Goal: Find specific page/section: Find specific page/section

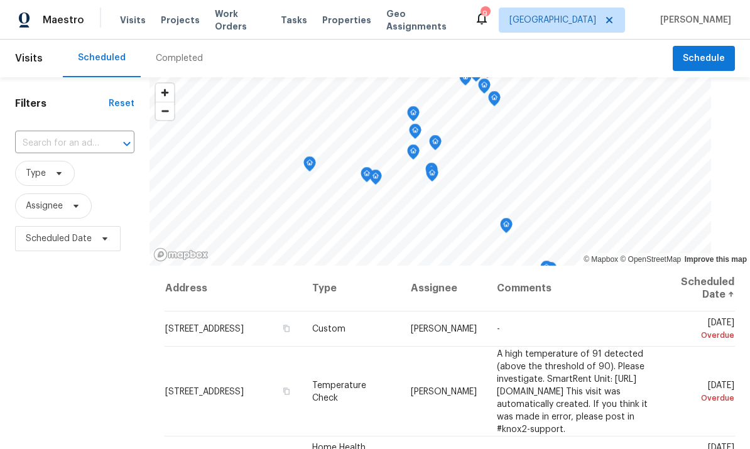
click at [342, 14] on span "Properties" at bounding box center [346, 20] width 49 height 13
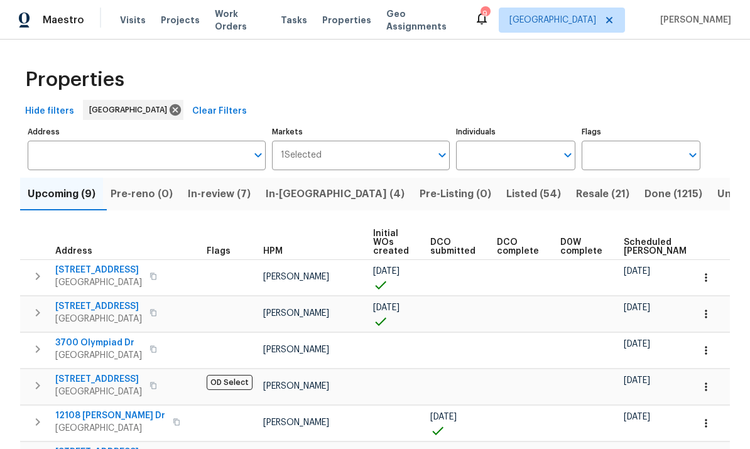
click at [502, 146] on input "text" at bounding box center [506, 156] width 100 height 30
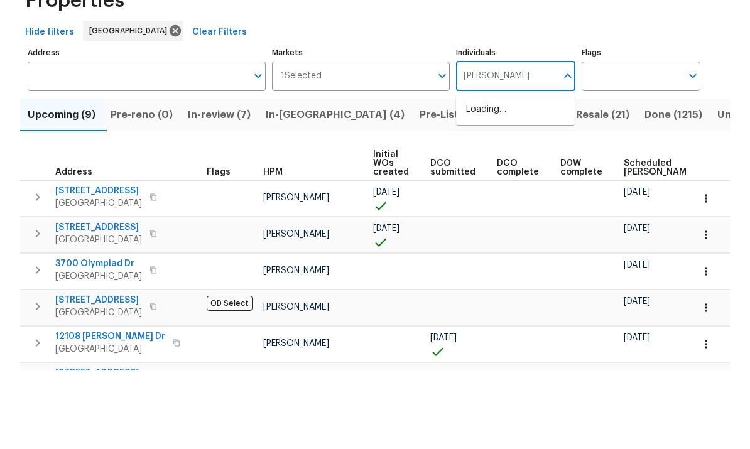
type input "[PERSON_NAME]"
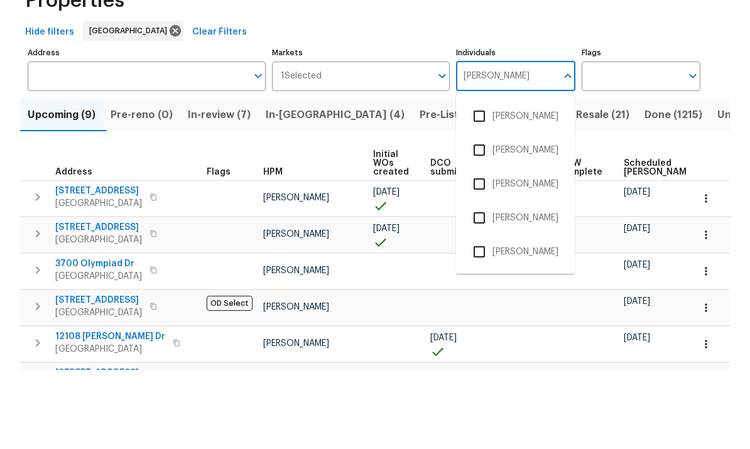
scroll to position [47, 0]
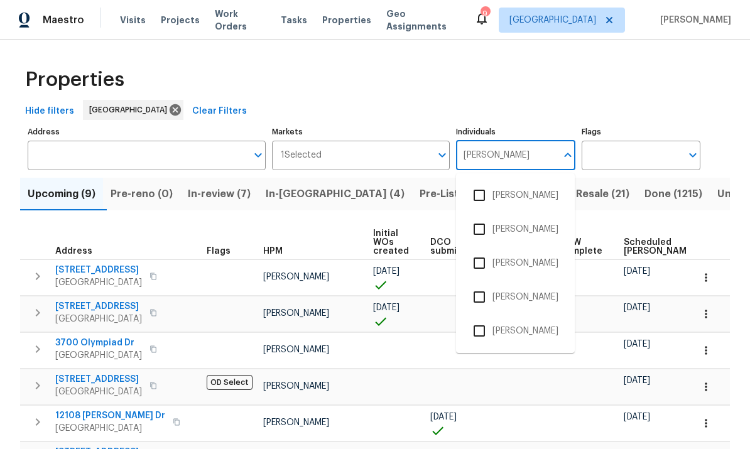
click at [476, 318] on input "checkbox" at bounding box center [479, 331] width 26 height 26
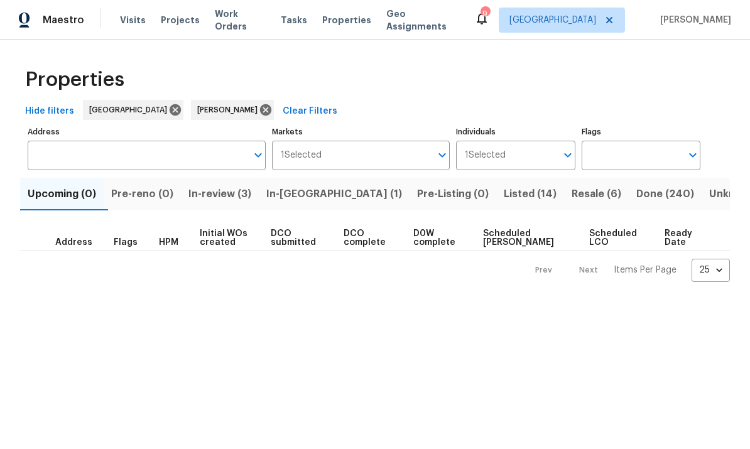
click at [636, 198] on span "Done (240)" at bounding box center [665, 194] width 58 height 18
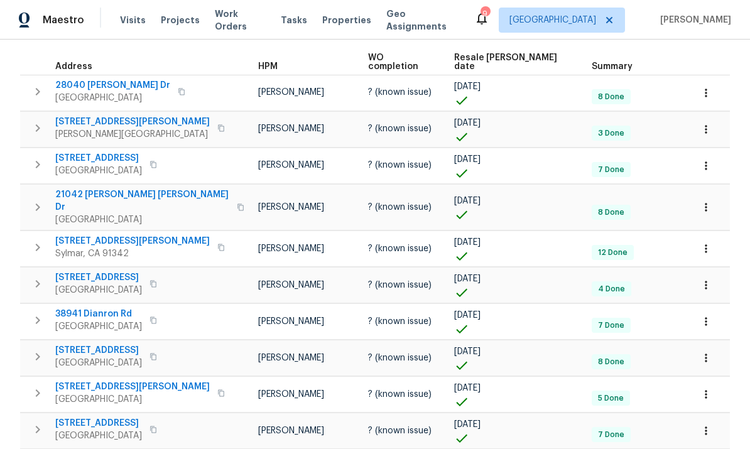
click at [258, 124] on span "[PERSON_NAME]" at bounding box center [291, 128] width 66 height 9
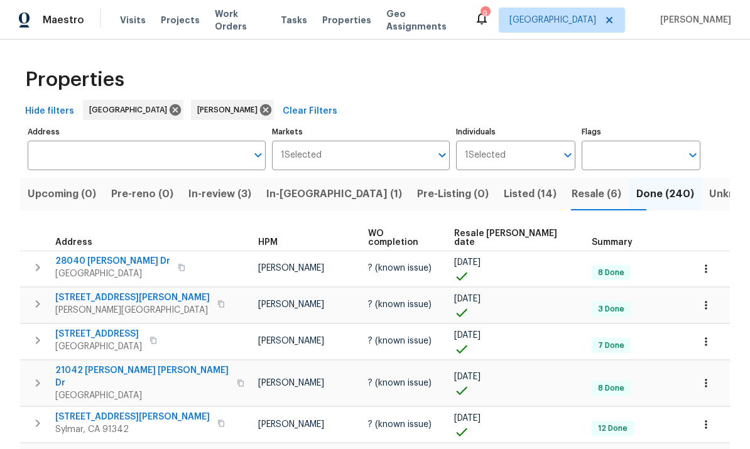
click at [505, 231] on span "Resale [PERSON_NAME] date" at bounding box center [512, 238] width 116 height 18
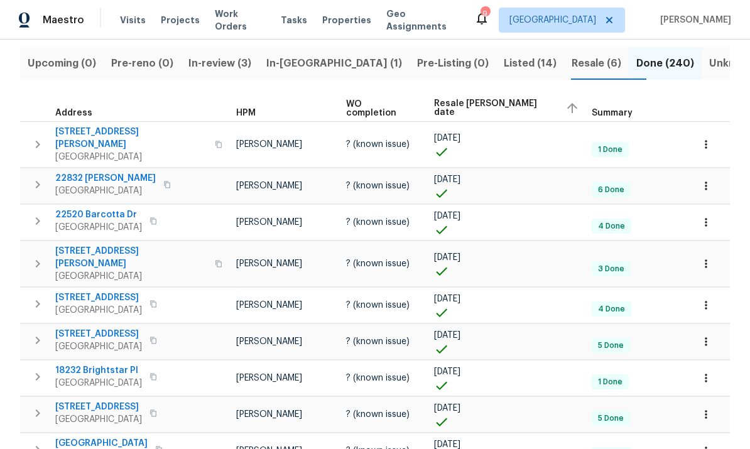
scroll to position [38, 0]
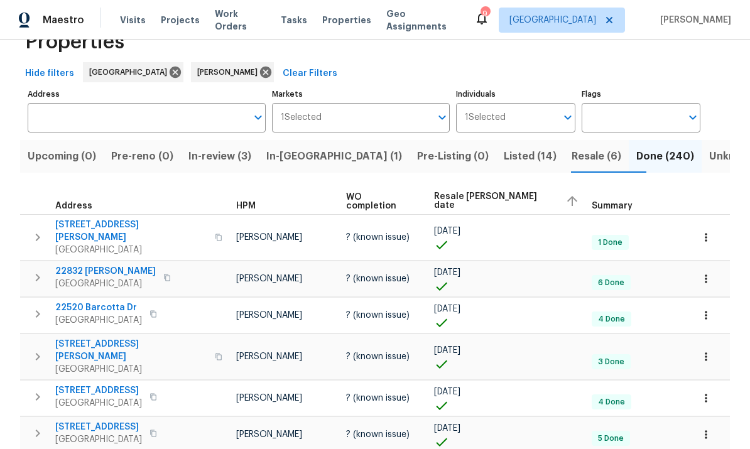
click at [496, 197] on span "Resale [PERSON_NAME] date" at bounding box center [494, 201] width 121 height 18
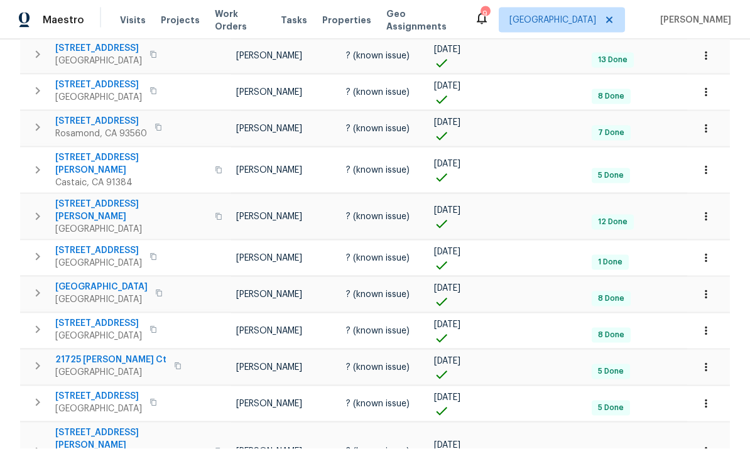
scroll to position [47, 0]
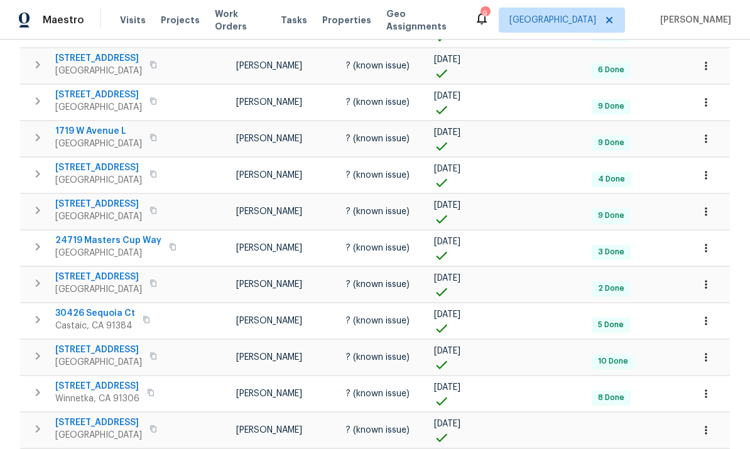
scroll to position [47, 0]
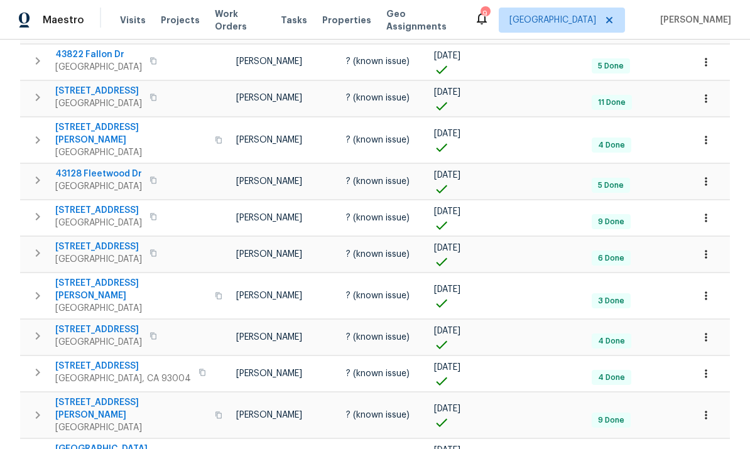
scroll to position [47, 0]
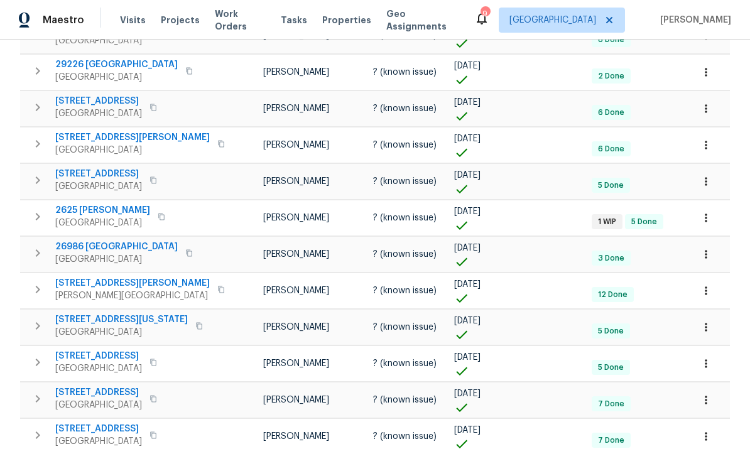
scroll to position [47, 0]
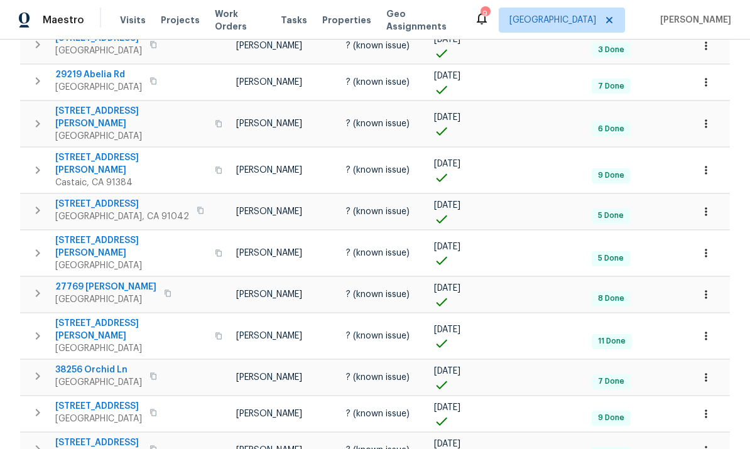
scroll to position [47, 0]
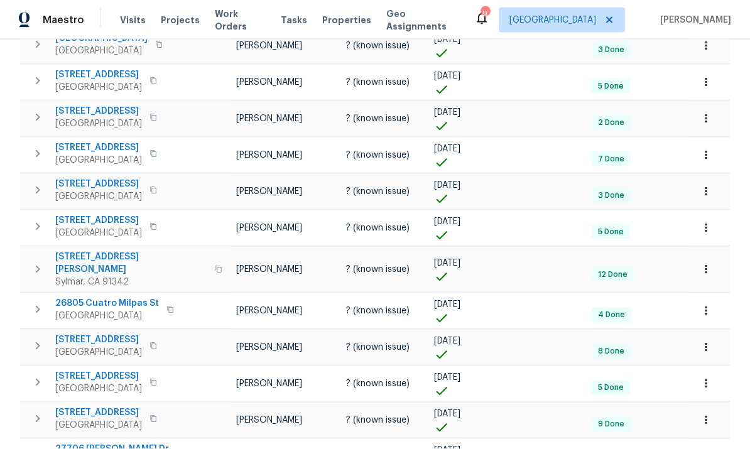
scroll to position [47, 0]
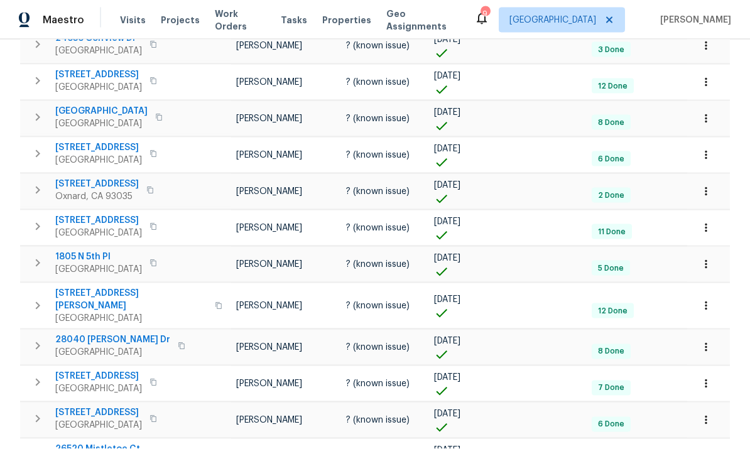
scroll to position [47, 0]
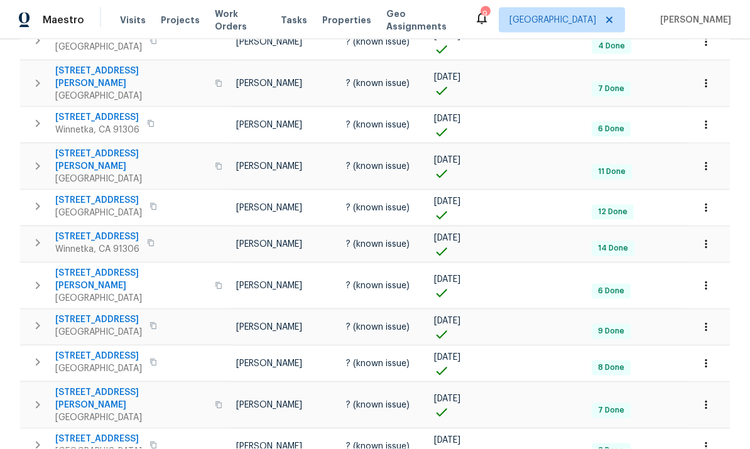
scroll to position [47, 0]
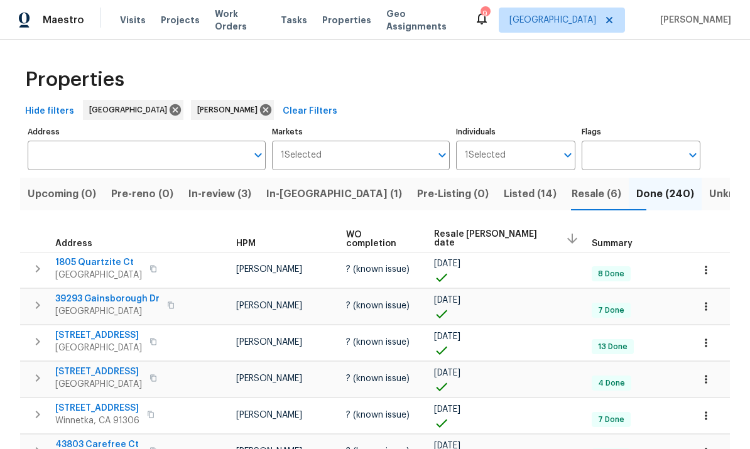
click at [163, 308] on button "button" at bounding box center [170, 305] width 15 height 18
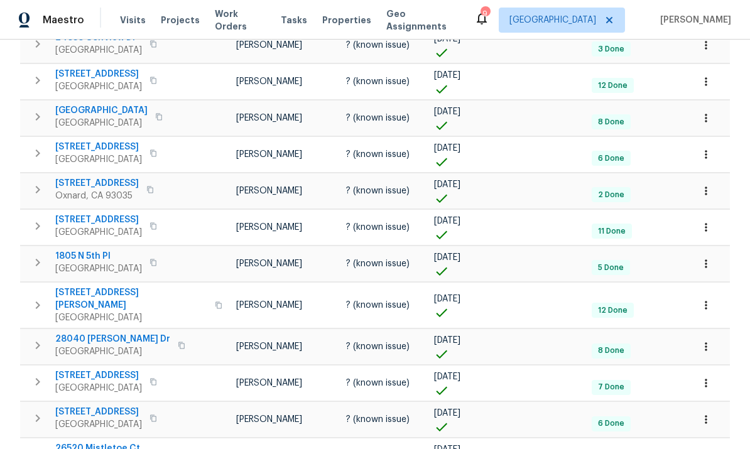
scroll to position [718, 0]
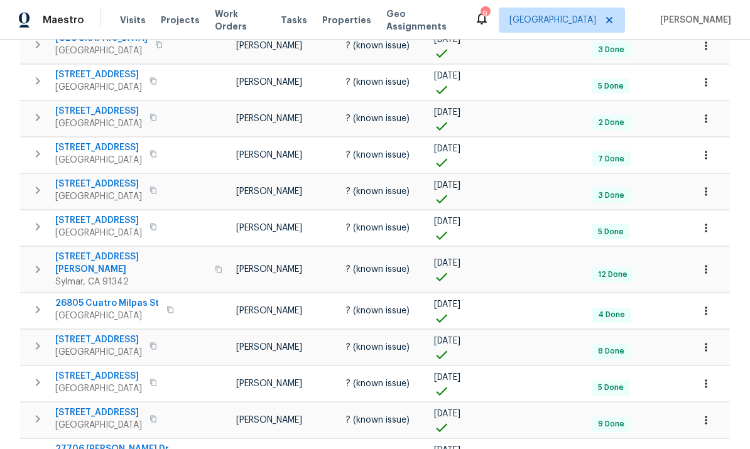
scroll to position [47, 0]
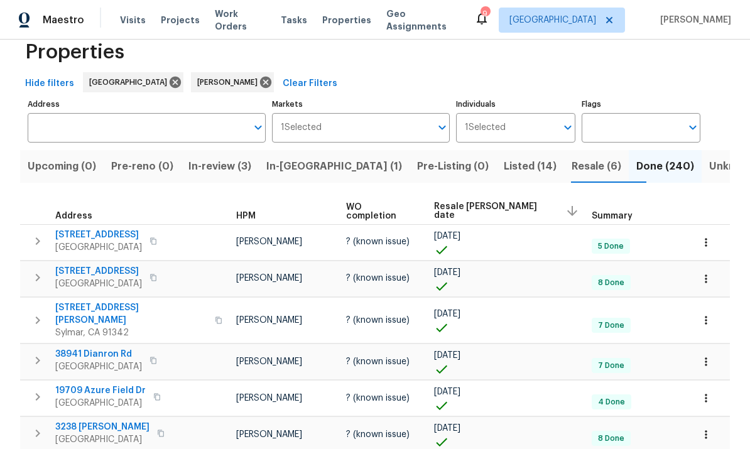
scroll to position [28, 0]
click at [501, 204] on div "Resale [PERSON_NAME] date" at bounding box center [508, 210] width 148 height 19
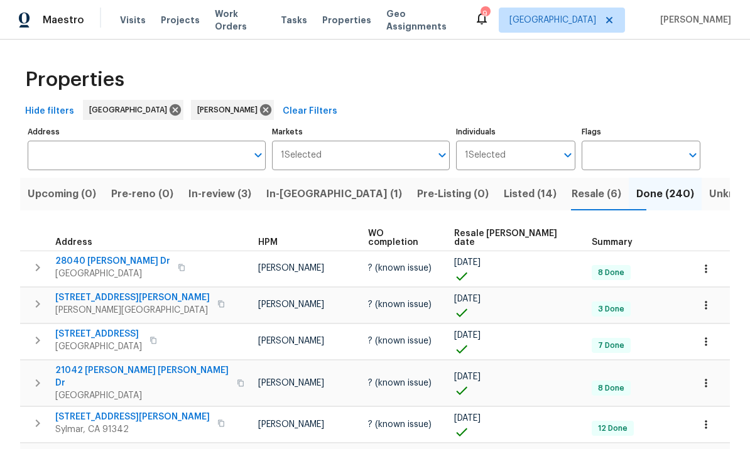
click at [512, 231] on span "Resale [PERSON_NAME] date" at bounding box center [512, 238] width 116 height 18
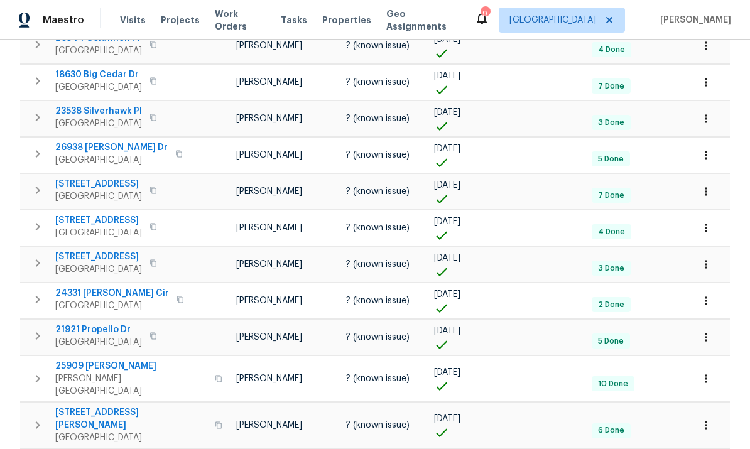
scroll to position [47, 0]
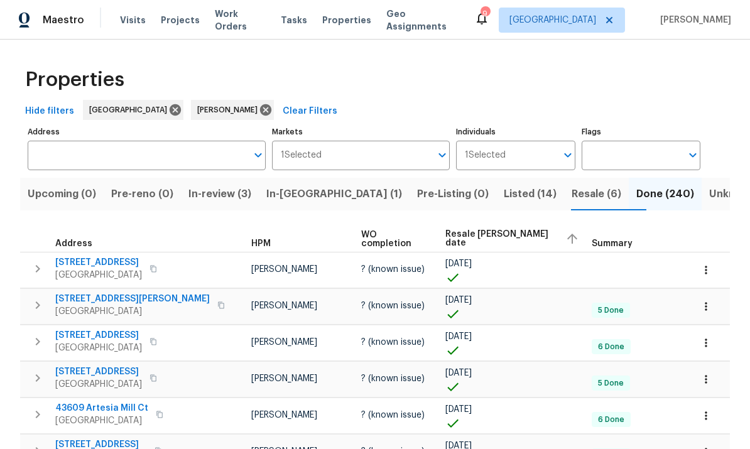
click at [96, 148] on input "Address" at bounding box center [137, 156] width 219 height 30
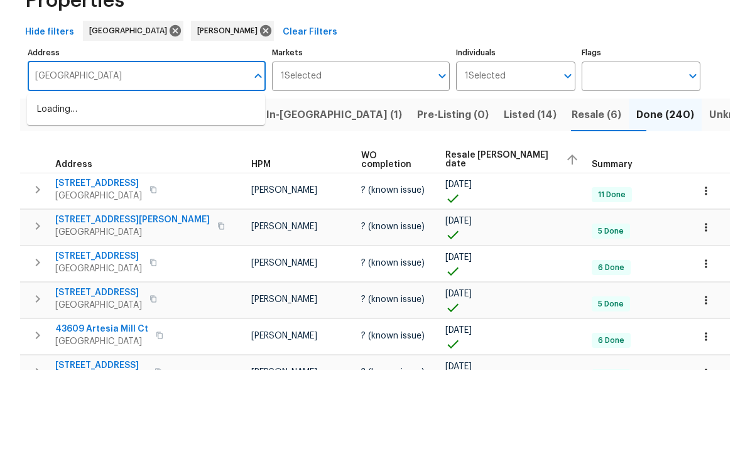
type input "[GEOGRAPHIC_DATA]"
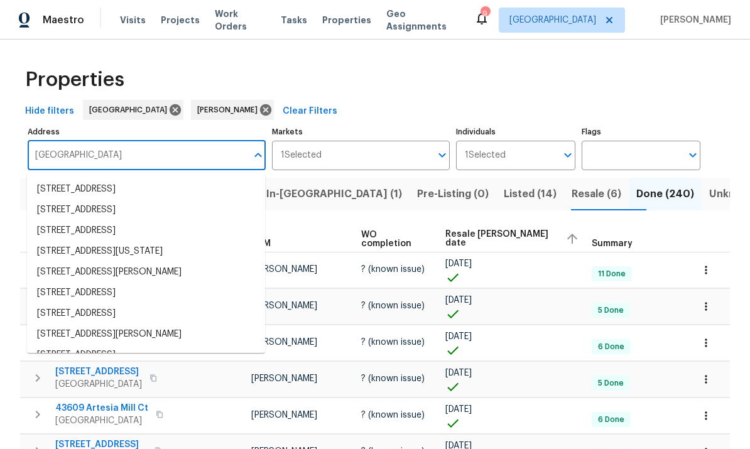
scroll to position [81, 0]
click at [504, 60] on div "Properties" at bounding box center [375, 80] width 710 height 40
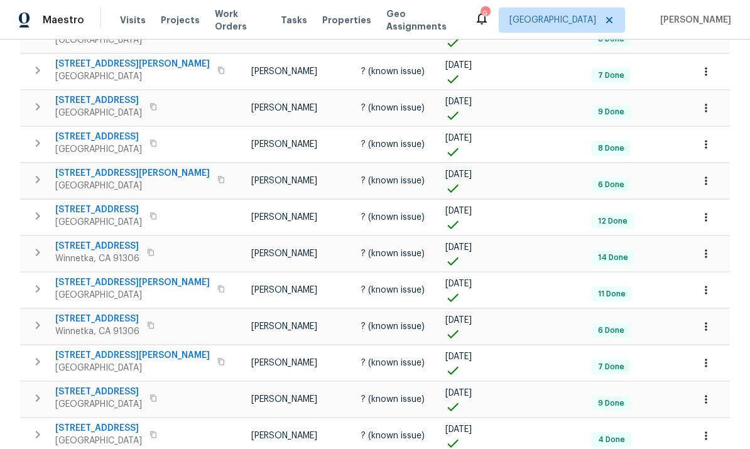
scroll to position [718, 0]
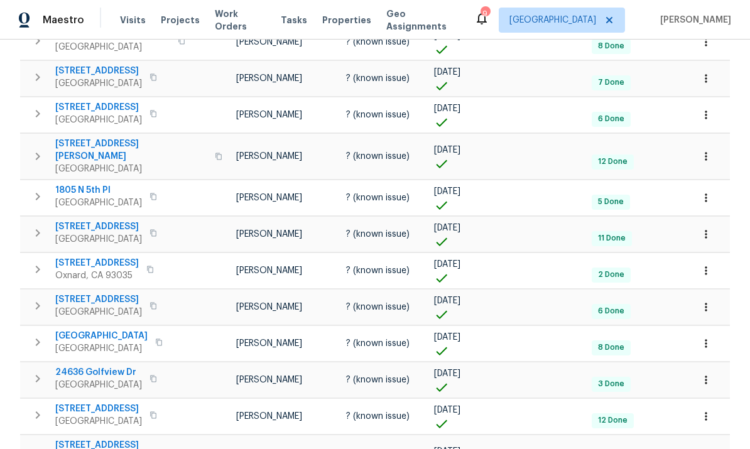
scroll to position [47, 0]
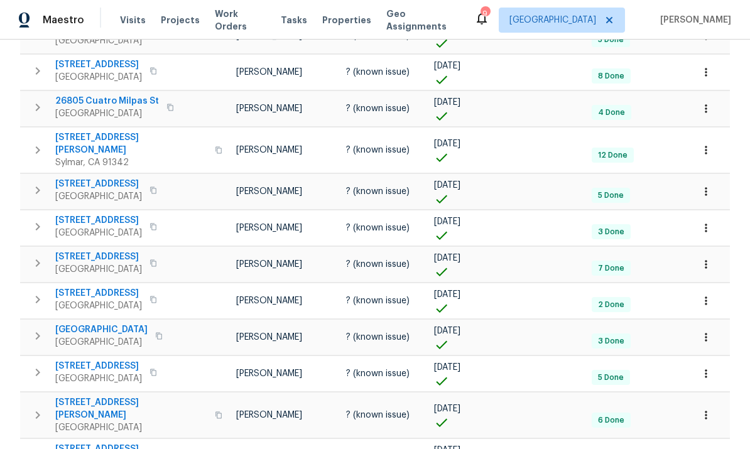
scroll to position [47, 0]
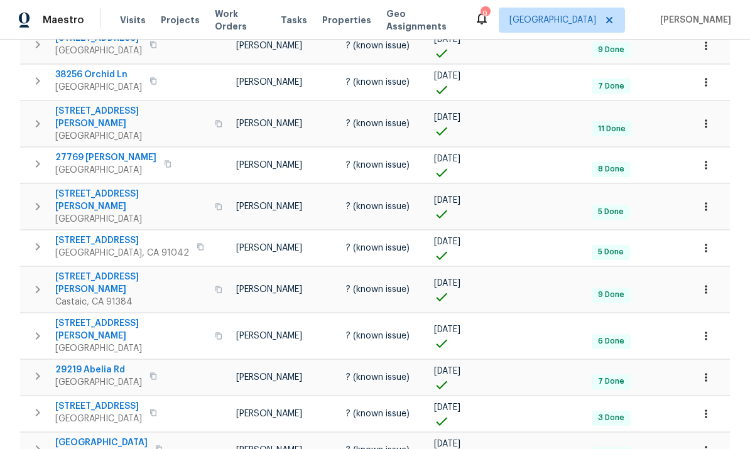
scroll to position [47, 0]
